Goal: Information Seeking & Learning: Learn about a topic

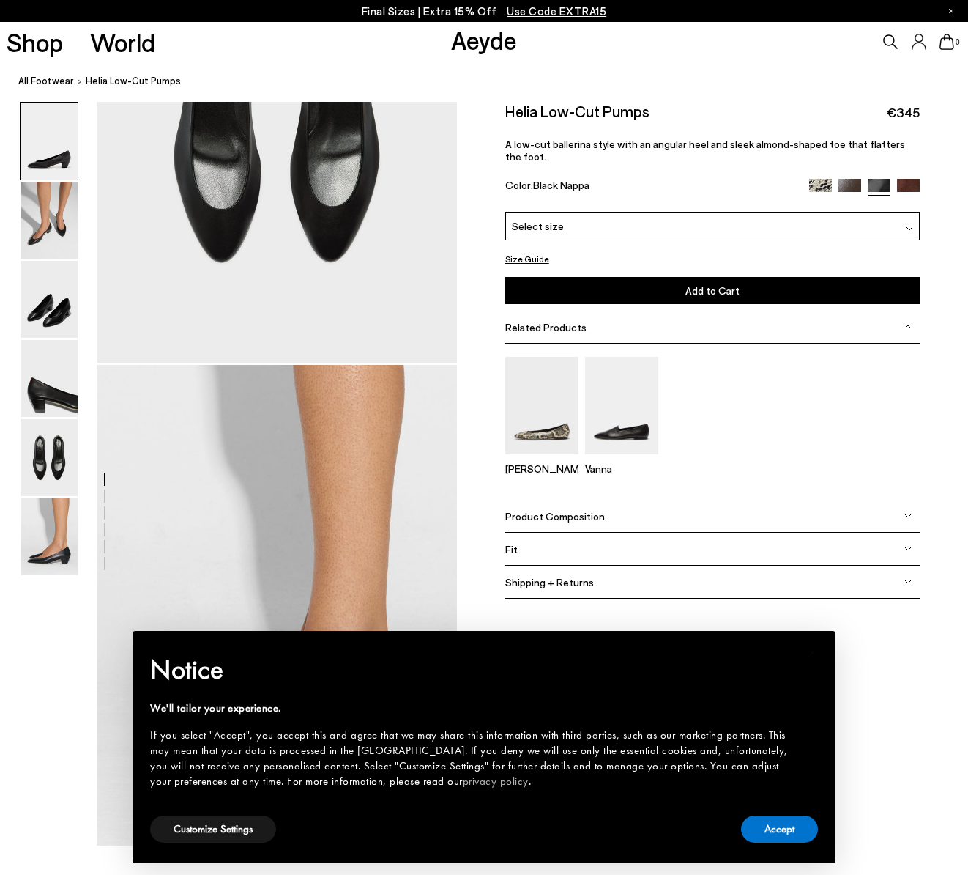
scroll to position [2419, 0]
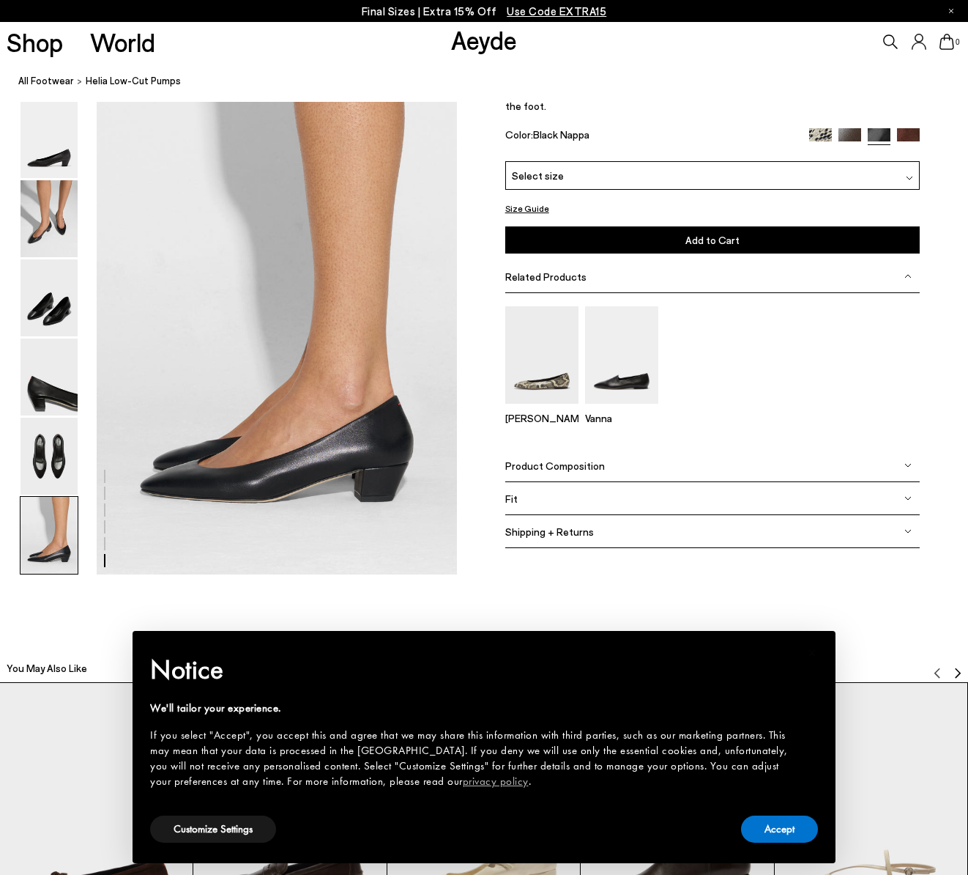
click at [740, 442] on div "Ellie Vanna" at bounding box center [712, 371] width 415 height 156
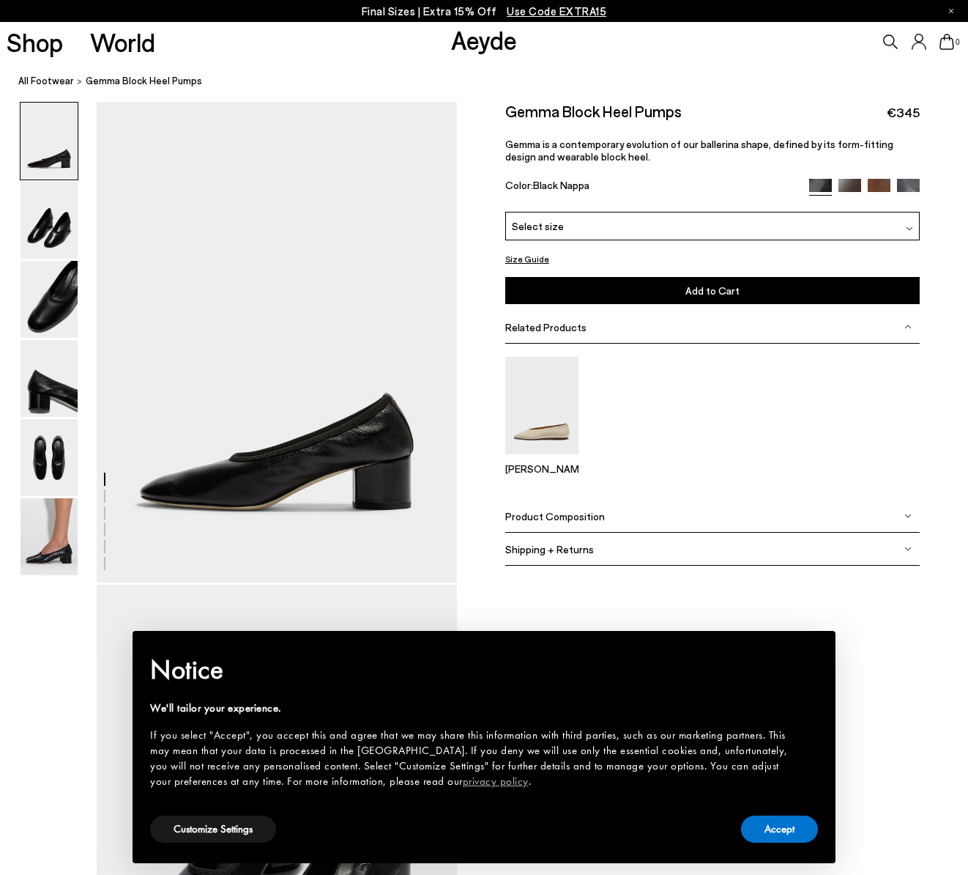
scroll to position [2348, 0]
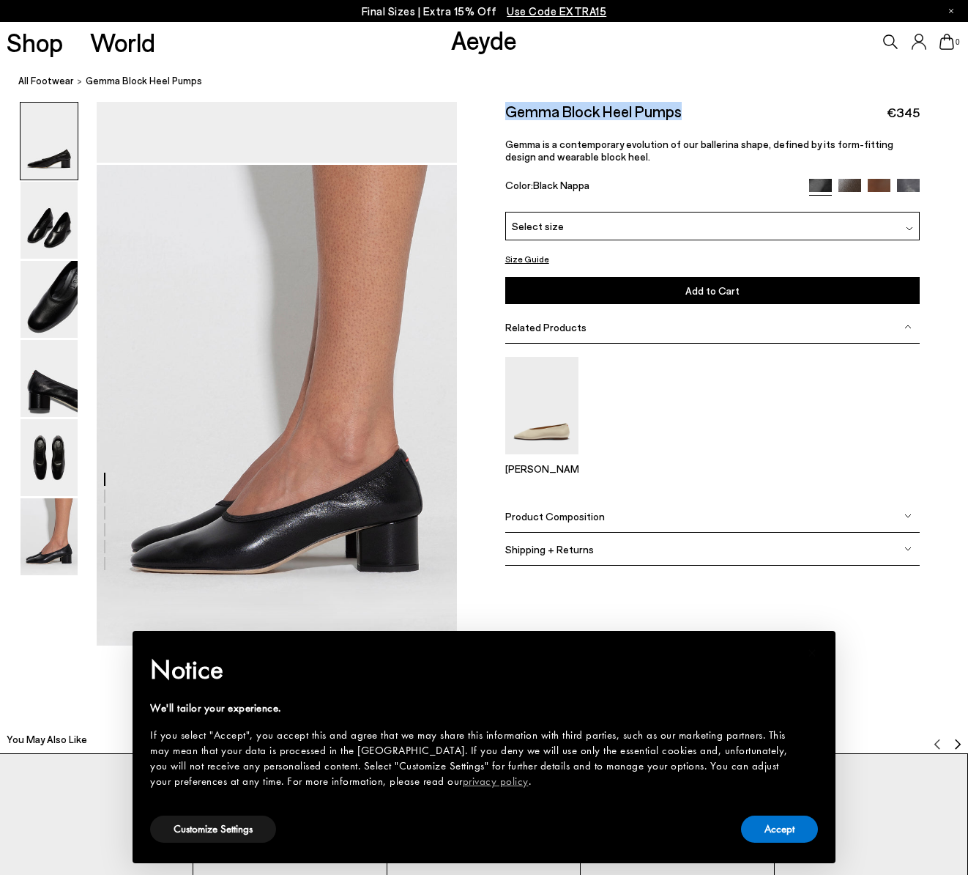
drag, startPoint x: 715, startPoint y: 116, endPoint x: 505, endPoint y: 115, distance: 210.2
click at [505, 115] on div "Gemma Block Heel Pumps €345" at bounding box center [712, 112] width 415 height 20
copy h2 "Gemma Block Heel Pumps"
click at [62, 226] on img at bounding box center [49, 220] width 57 height 77
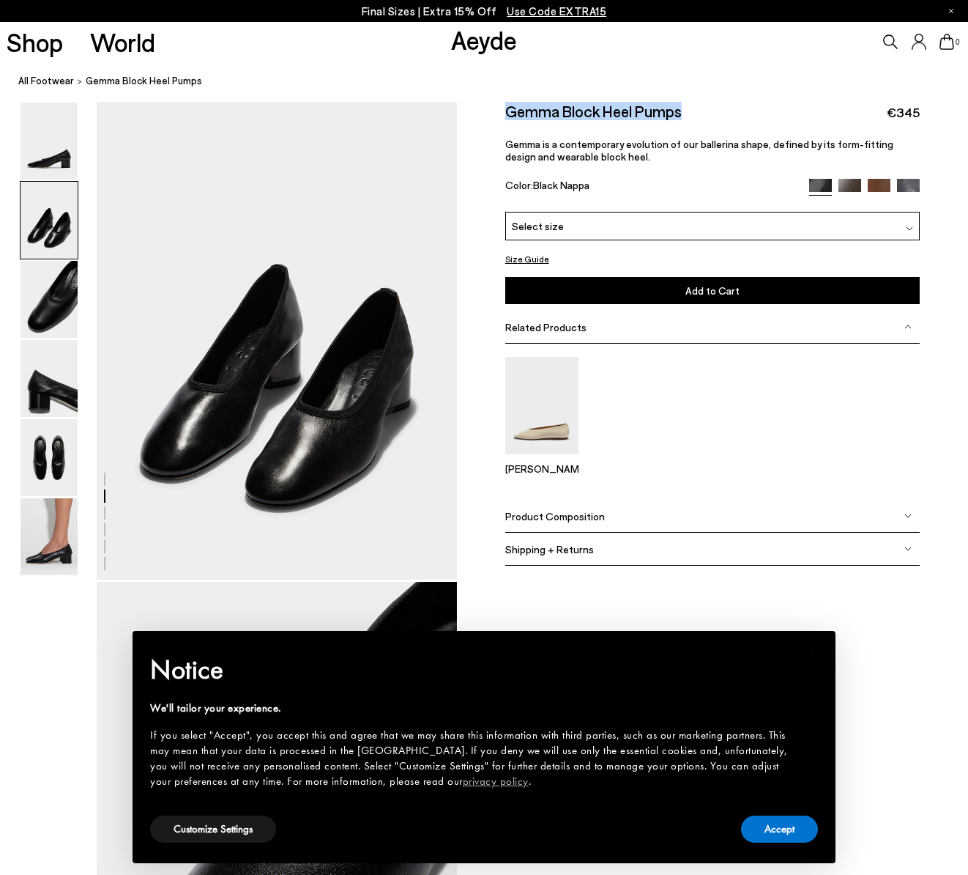
scroll to position [483, 0]
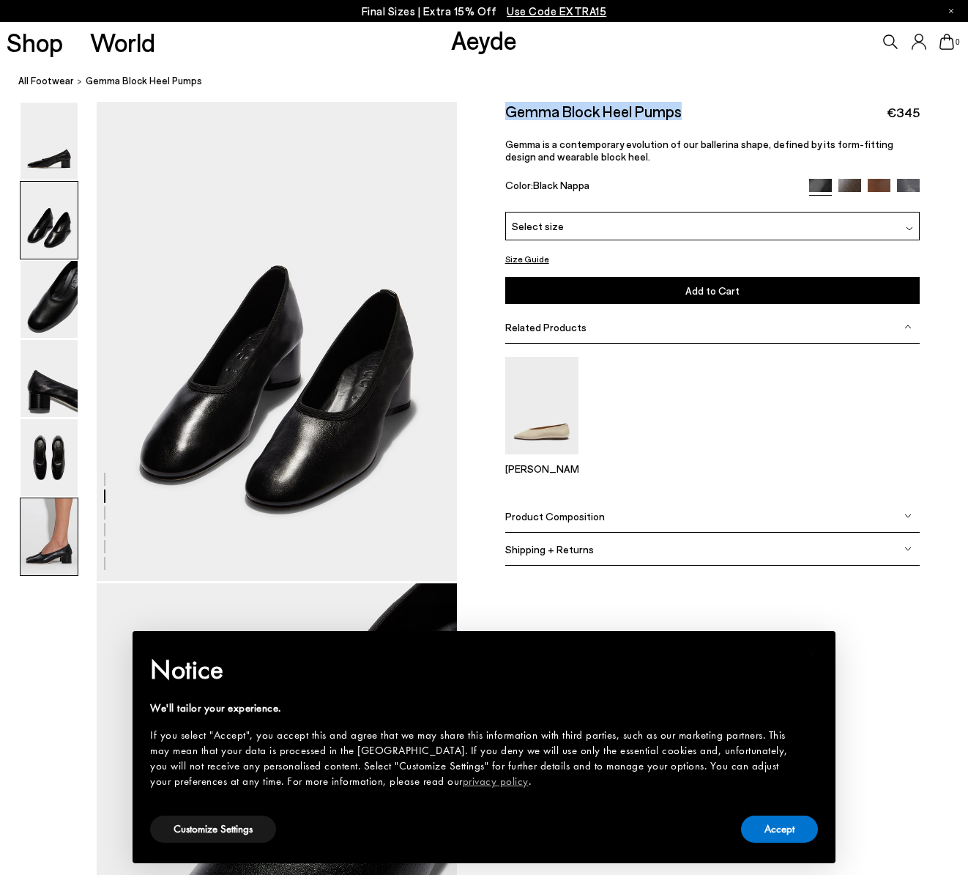
click at [51, 568] on img at bounding box center [49, 536] width 57 height 77
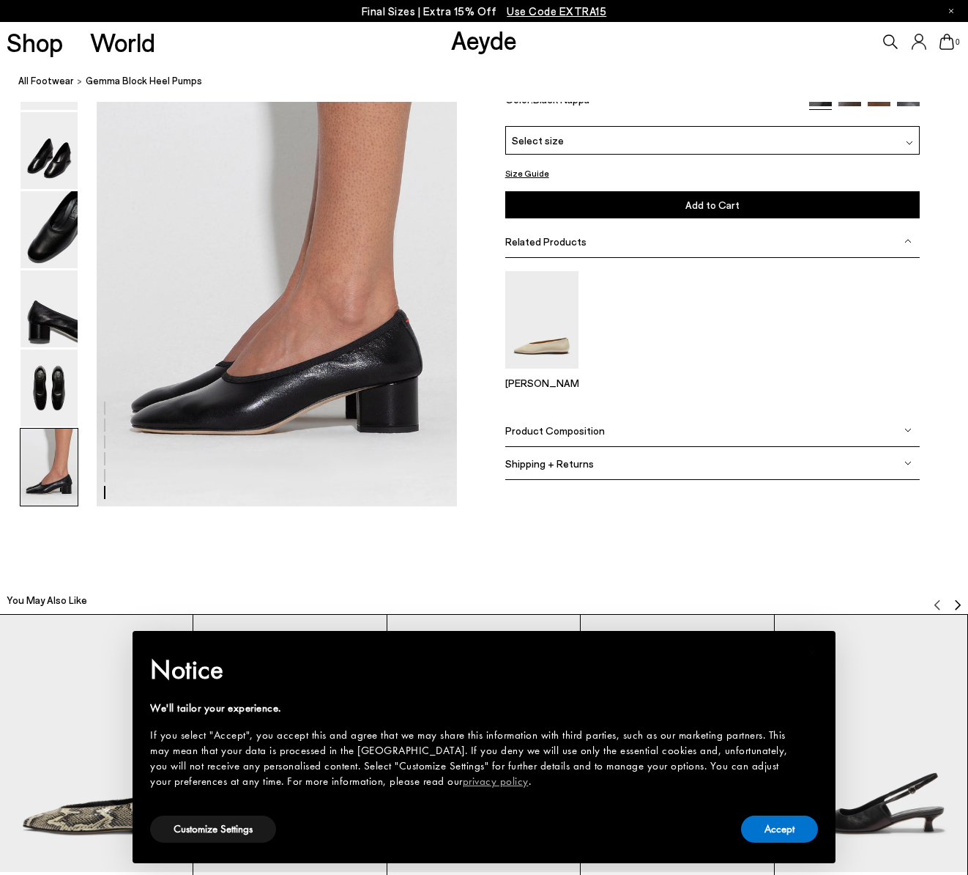
scroll to position [2513, 0]
